Goal: Answer question/provide support: Share knowledge or assist other users

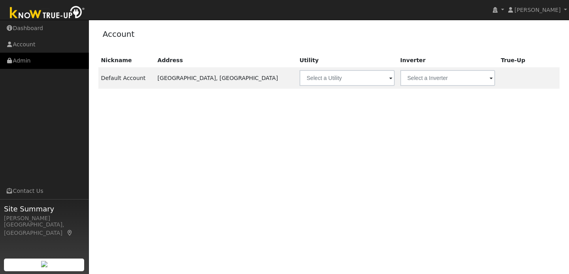
click at [45, 60] on link "Admin" at bounding box center [44, 61] width 89 height 16
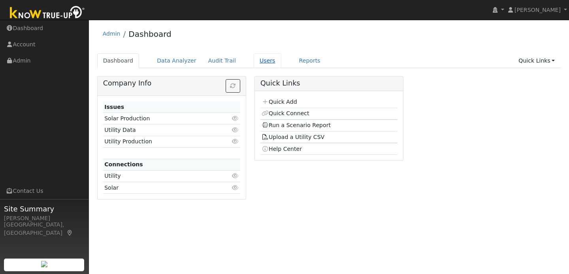
click at [263, 59] on link "Users" at bounding box center [268, 60] width 28 height 15
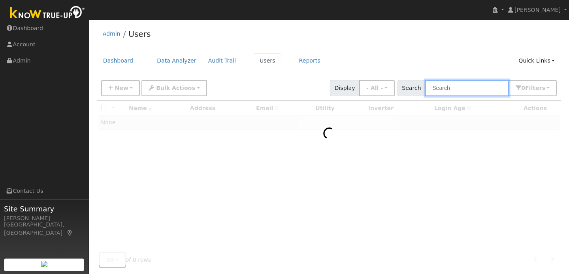
click at [446, 88] on input "text" at bounding box center [467, 88] width 84 height 16
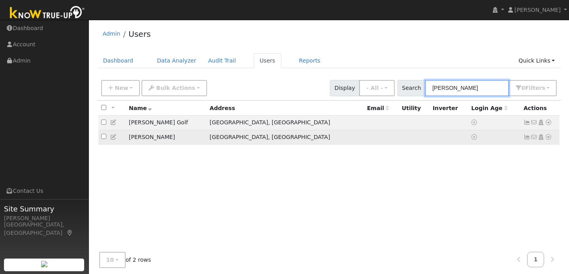
type input "[PERSON_NAME]"
click at [550, 138] on icon at bounding box center [548, 137] width 7 height 6
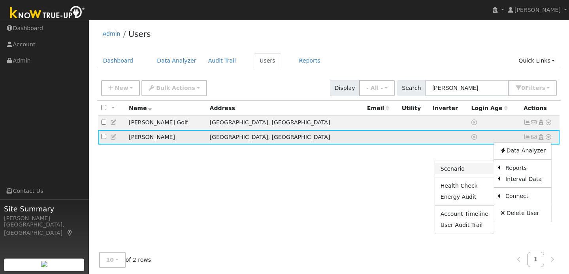
click at [476, 170] on link "Scenario" at bounding box center [464, 168] width 59 height 11
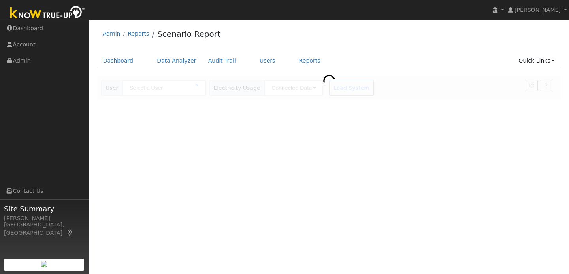
type input "Robert Swenson"
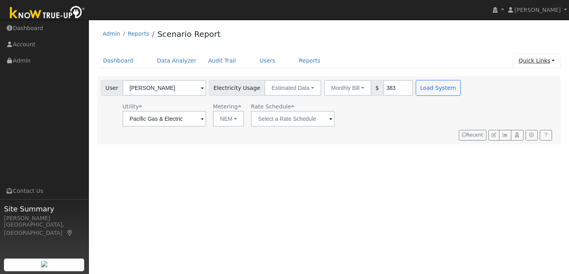
click at [550, 62] on link "Quick Links" at bounding box center [537, 60] width 48 height 15
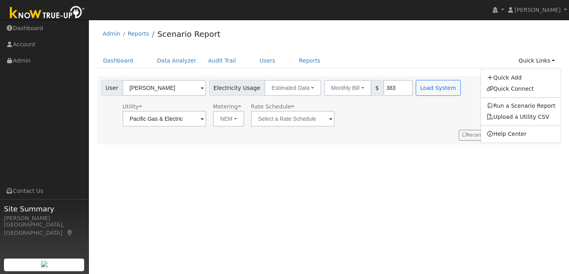
click at [408, 142] on div "User Profile First name Last name Email Email Notifications No Emails No Emails…" at bounding box center [329, 147] width 480 height 254
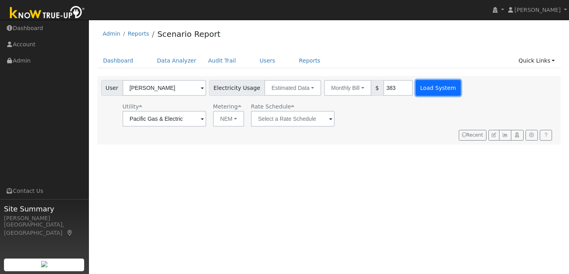
click at [417, 83] on button "Load System" at bounding box center [438, 88] width 45 height 16
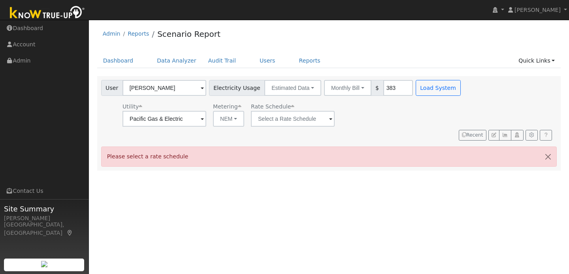
click at [329, 121] on span at bounding box center [330, 119] width 3 height 9
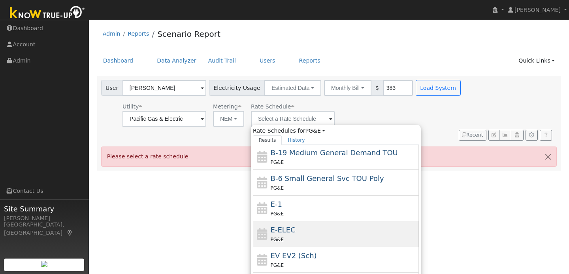
scroll to position [138, 0]
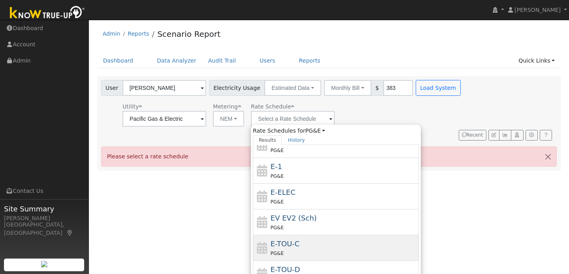
click at [292, 244] on div "E-TOU-C PG&E" at bounding box center [344, 247] width 147 height 19
type input "E-TOU-C"
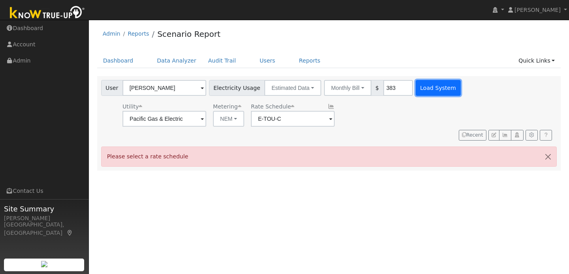
click at [435, 87] on button "Load System" at bounding box center [438, 88] width 45 height 16
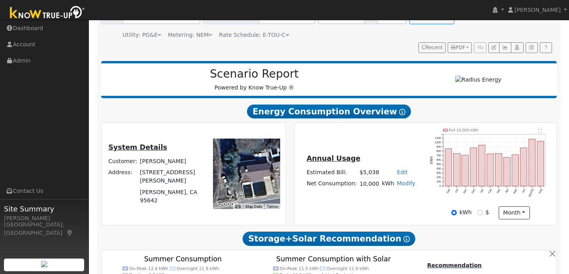
scroll to position [77, 0]
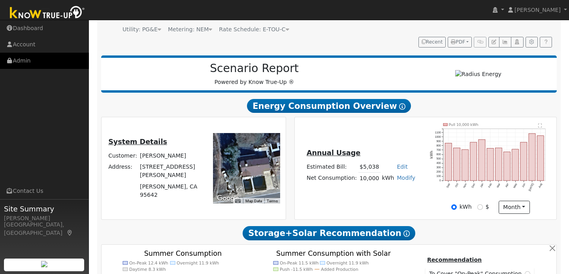
click at [59, 64] on link "Admin" at bounding box center [44, 61] width 89 height 16
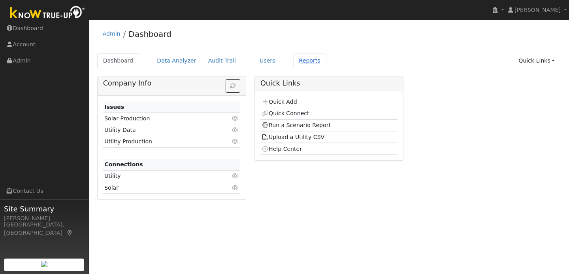
click at [295, 61] on link "Reports" at bounding box center [309, 60] width 33 height 15
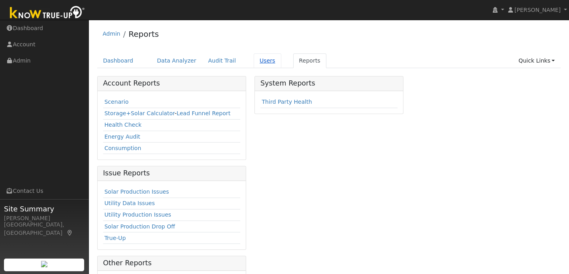
click at [256, 61] on link "Users" at bounding box center [268, 60] width 28 height 15
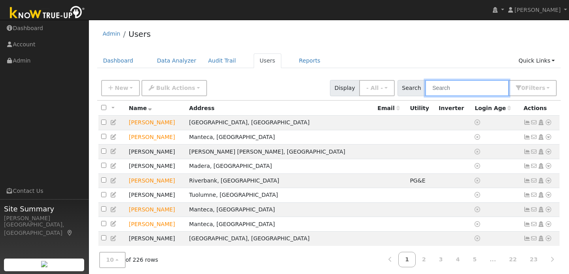
click at [456, 91] on input "text" at bounding box center [467, 88] width 84 height 16
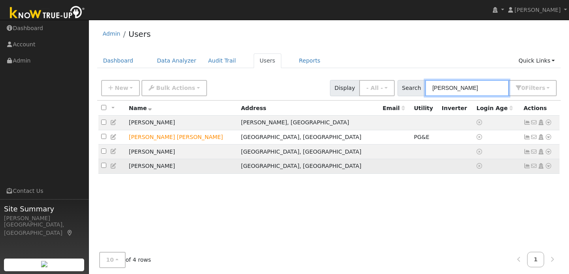
type input "robert"
click at [550, 168] on icon at bounding box center [548, 166] width 7 height 6
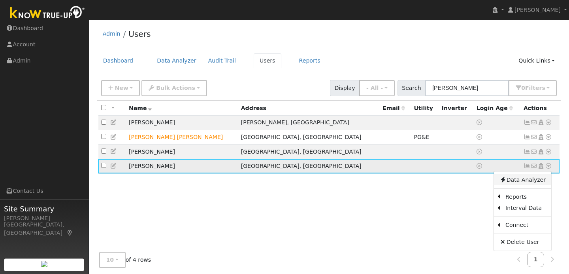
click at [523, 181] on link "Data Analyzer" at bounding box center [522, 179] width 57 height 11
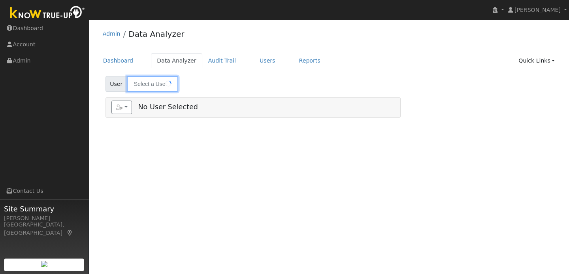
type input "[PERSON_NAME]"
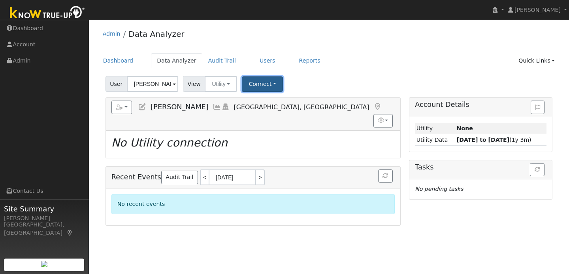
click at [270, 86] on button "Connect" at bounding box center [262, 83] width 41 height 15
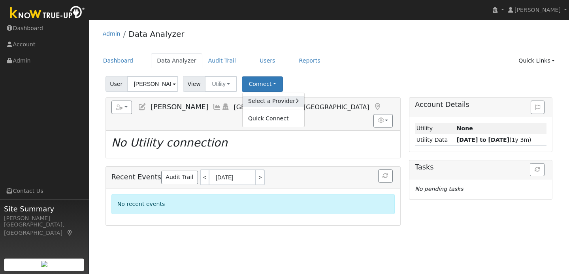
click at [283, 102] on link "Select a Provider" at bounding box center [274, 101] width 62 height 11
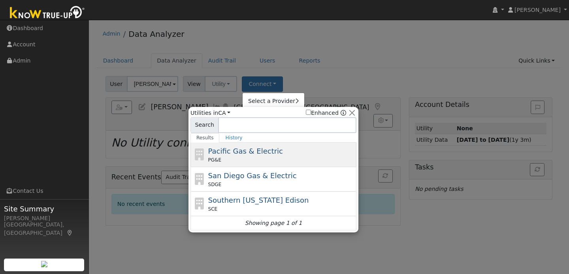
click at [264, 154] on span "Pacific Gas & Electric" at bounding box center [245, 151] width 75 height 8
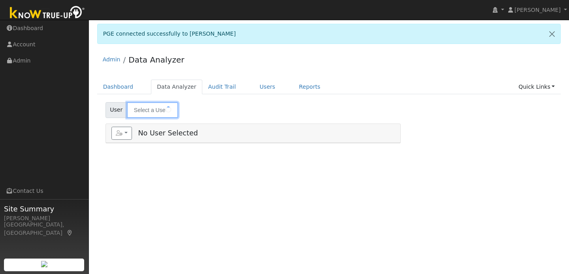
type input "[PERSON_NAME]"
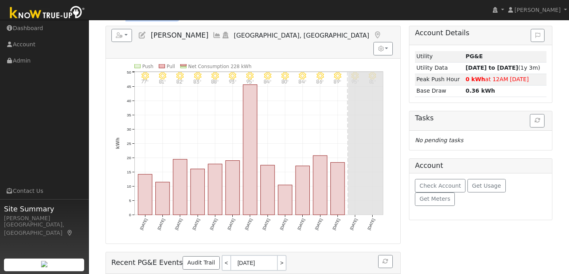
scroll to position [136, 0]
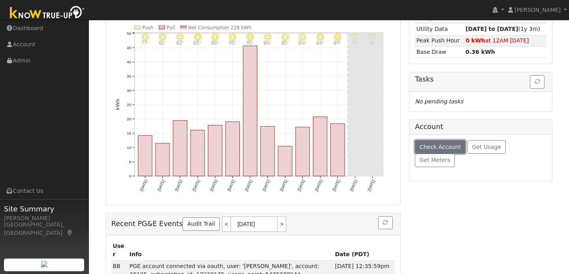
click at [444, 149] on span "Check Account" at bounding box center [441, 147] width 42 height 6
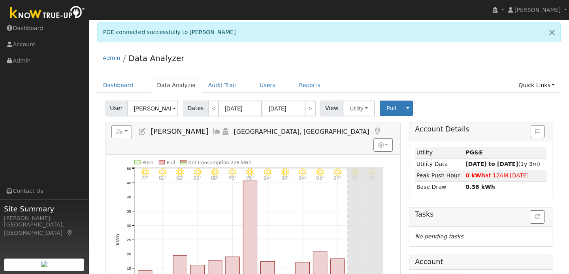
scroll to position [1, 0]
click at [213, 132] on icon at bounding box center [217, 131] width 9 height 7
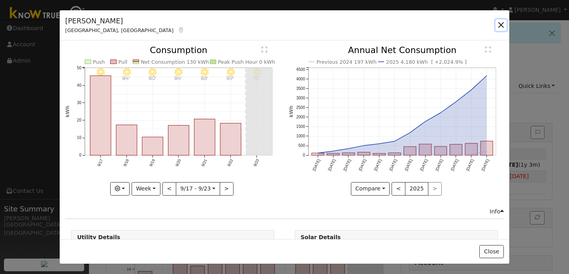
click at [500, 27] on button "button" at bounding box center [501, 24] width 11 height 11
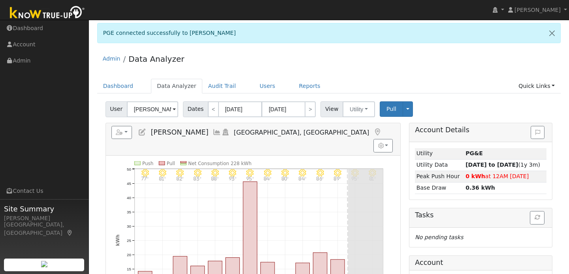
click at [223, 132] on icon at bounding box center [225, 131] width 9 height 7
